Goal: Transaction & Acquisition: Obtain resource

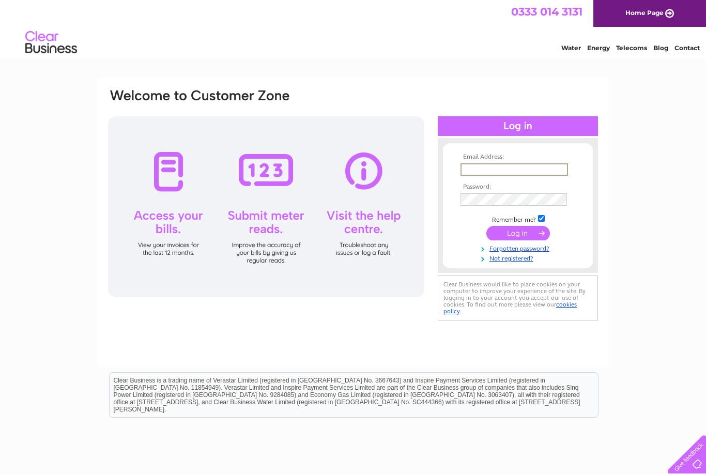
type input "tuffielde@gmail.com"
click at [518, 233] on input "submit" at bounding box center [518, 233] width 64 height 14
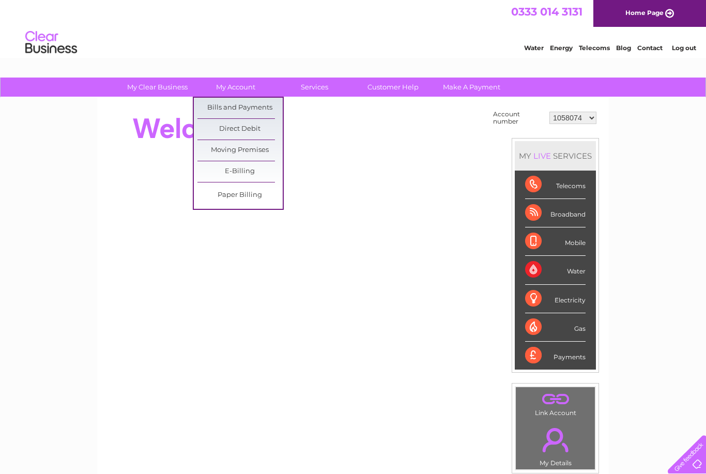
click at [256, 109] on link "Bills and Payments" at bounding box center [239, 108] width 85 height 21
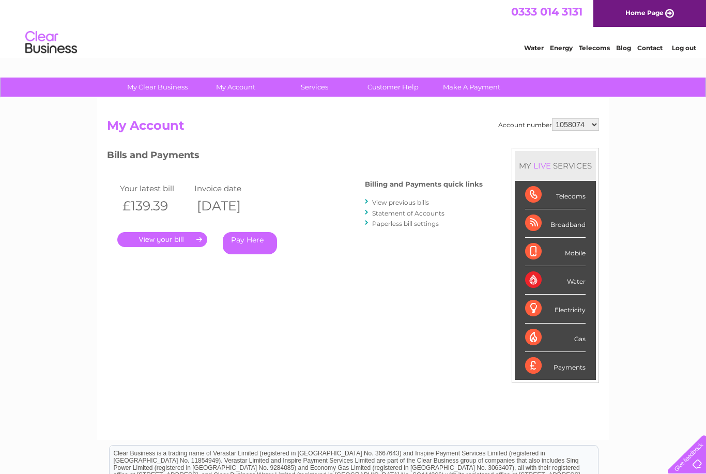
click at [176, 232] on link "." at bounding box center [162, 239] width 90 height 15
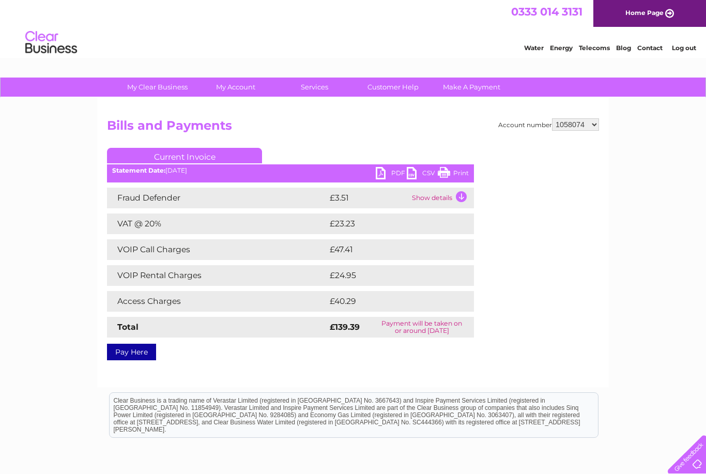
click at [382, 175] on link "PDF" at bounding box center [390, 174] width 31 height 15
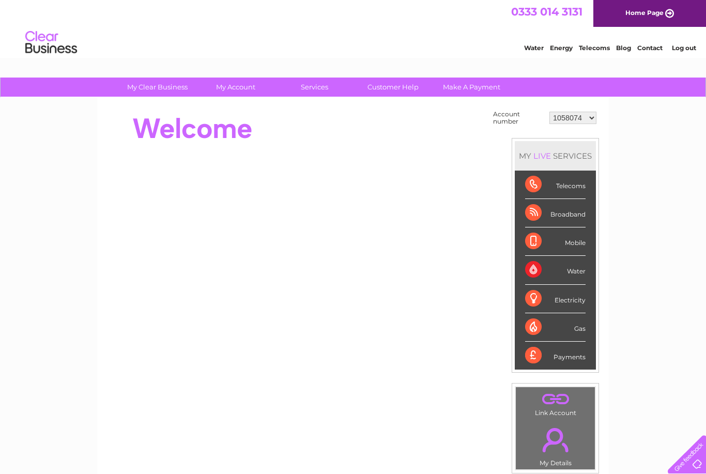
click at [576, 114] on select "1058074 30297186" at bounding box center [572, 118] width 47 height 12
select select "30297186"
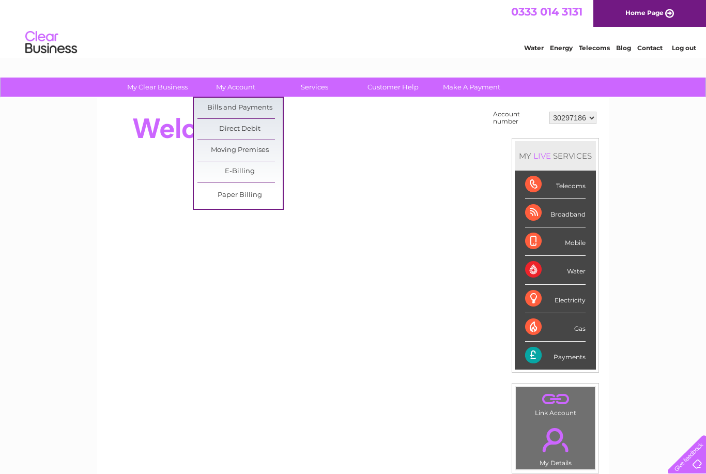
click at [264, 105] on link "Bills and Payments" at bounding box center [239, 108] width 85 height 21
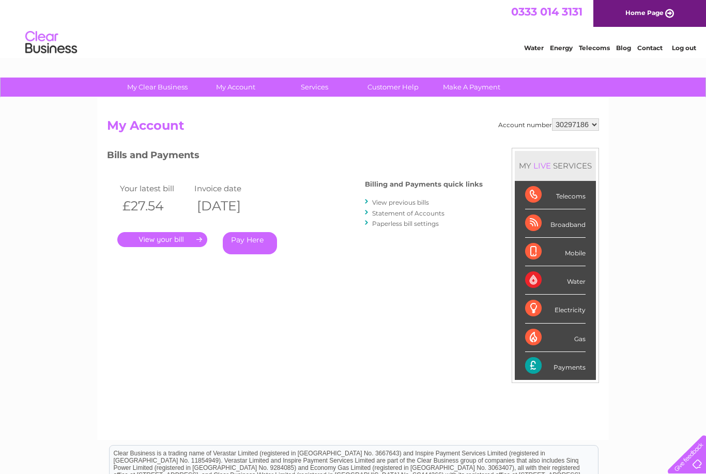
click at [175, 234] on link "." at bounding box center [162, 239] width 90 height 15
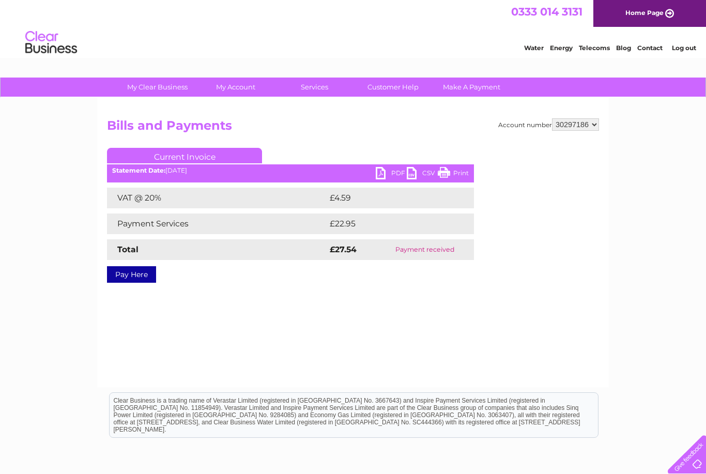
click at [384, 170] on link "PDF" at bounding box center [390, 174] width 31 height 15
click at [383, 168] on link "PDF" at bounding box center [390, 174] width 31 height 15
